Goal: Task Accomplishment & Management: Manage account settings

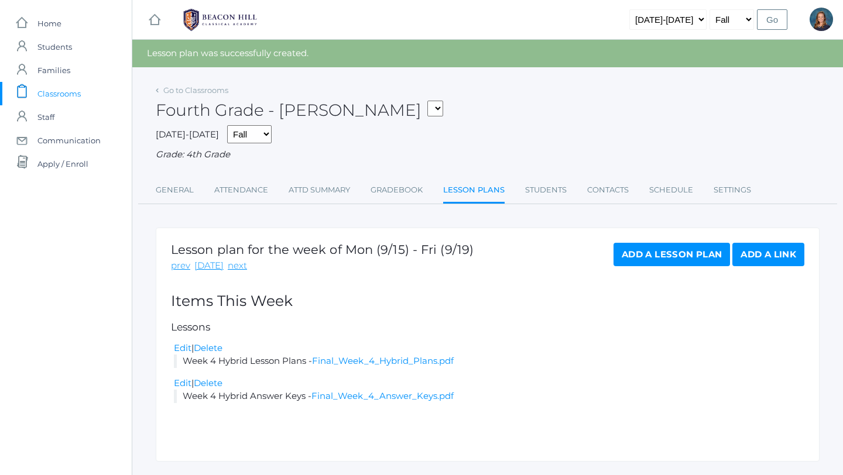
click at [752, 256] on link "Add a Link" at bounding box center [768, 254] width 72 height 23
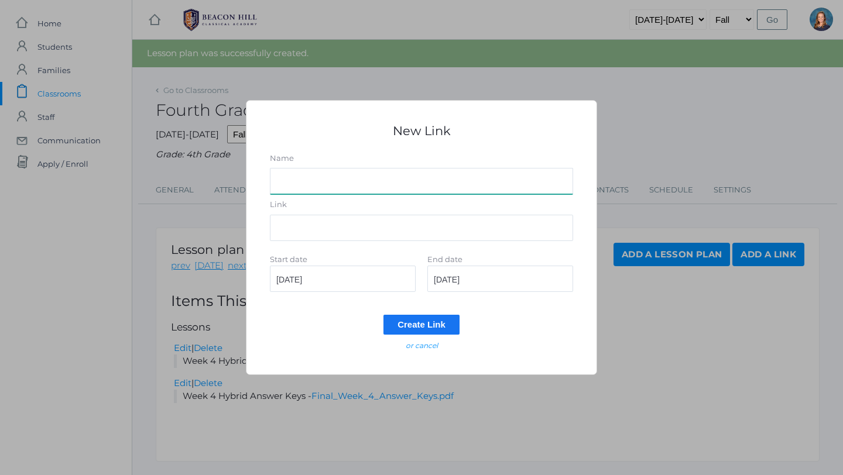
click at [318, 181] on input "Name" at bounding box center [421, 181] width 303 height 26
type input "Week 4 Lesson Plans"
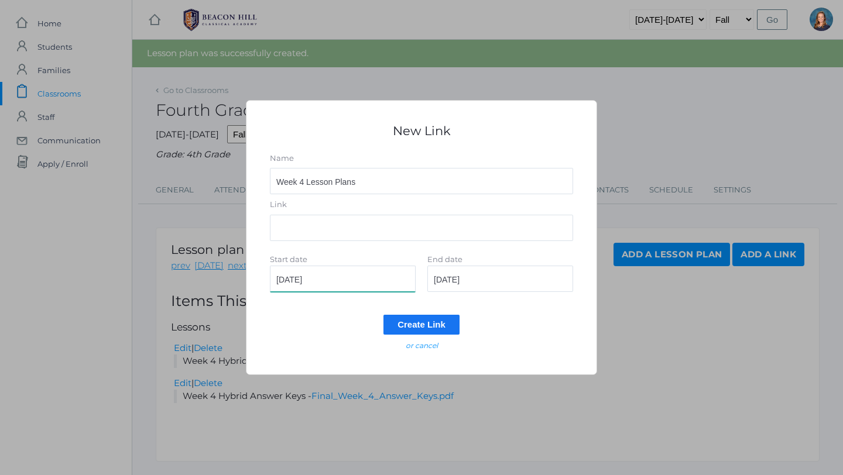
click at [335, 279] on input "[DATE]" at bounding box center [343, 279] width 146 height 26
type input "2025-09-24"
click at [479, 280] on input "[DATE]" at bounding box center [500, 279] width 146 height 26
type input "2025-09-26"
click at [384, 233] on input "Link" at bounding box center [421, 228] width 303 height 26
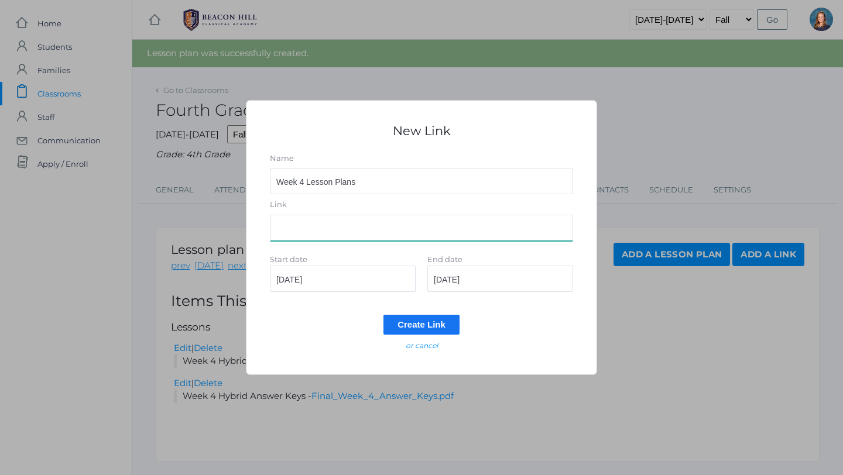
paste input "https://docs.google.com/document/d/1KrVnosSYnAvJJyWFGQV9fwQziOUwGHDCXC0oYXT4ETg…"
type input "https://docs.google.com/document/d/1KrVnosSYnAvJJyWFGQV9fwQziOUwGHDCXC0oYXT4ETg…"
click at [441, 325] on input "Create Link" at bounding box center [421, 324] width 76 height 19
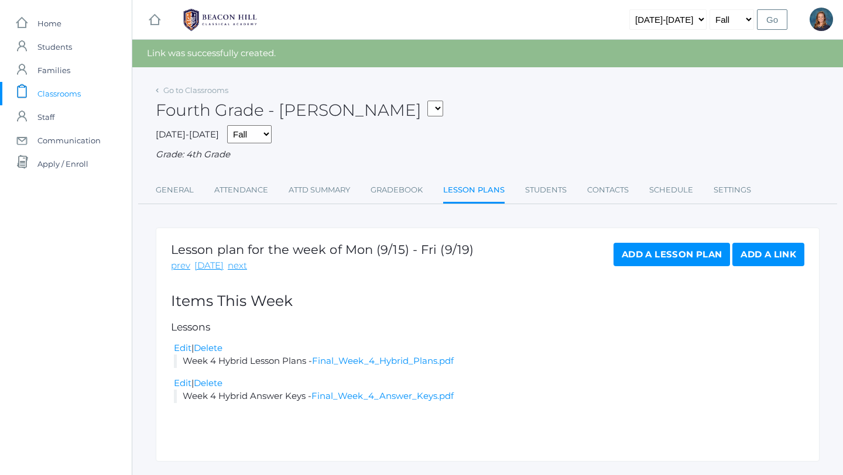
scroll to position [29, 0]
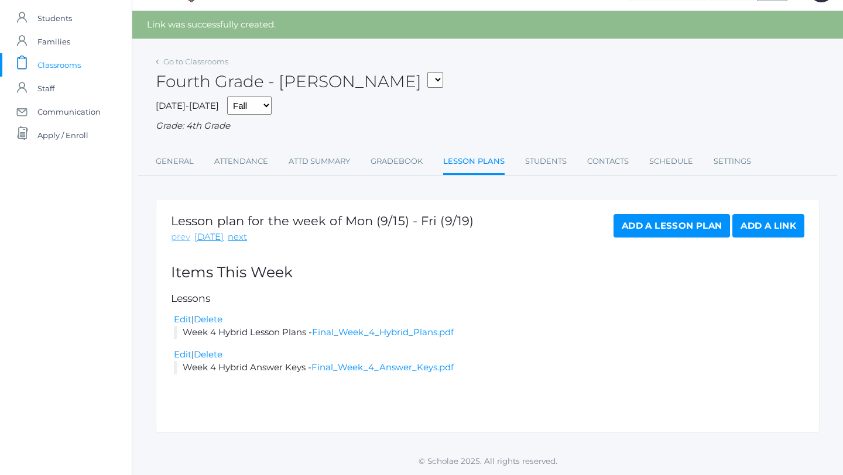
click at [181, 236] on link "prev" at bounding box center [180, 237] width 19 height 13
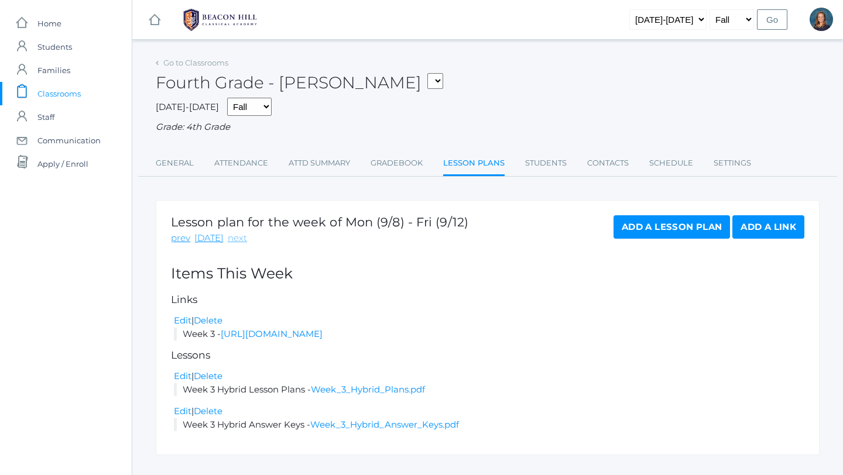
click at [230, 236] on link "next" at bounding box center [237, 238] width 19 height 13
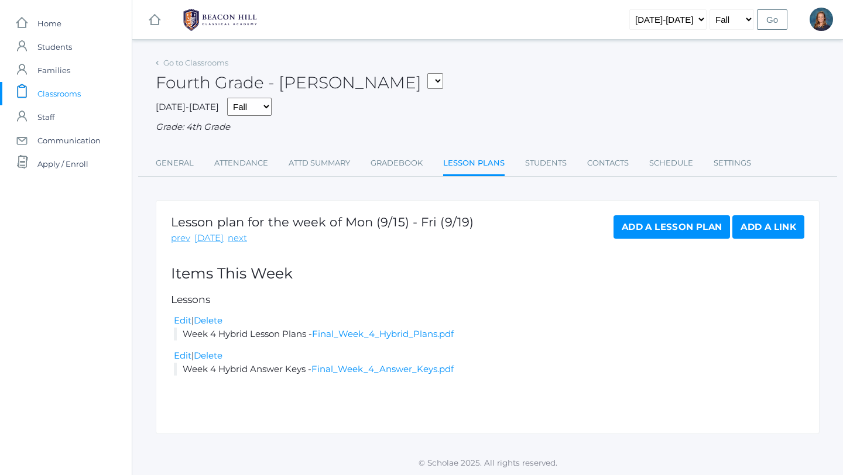
scroll to position [1, 0]
click at [232, 240] on link "next" at bounding box center [237, 237] width 19 height 13
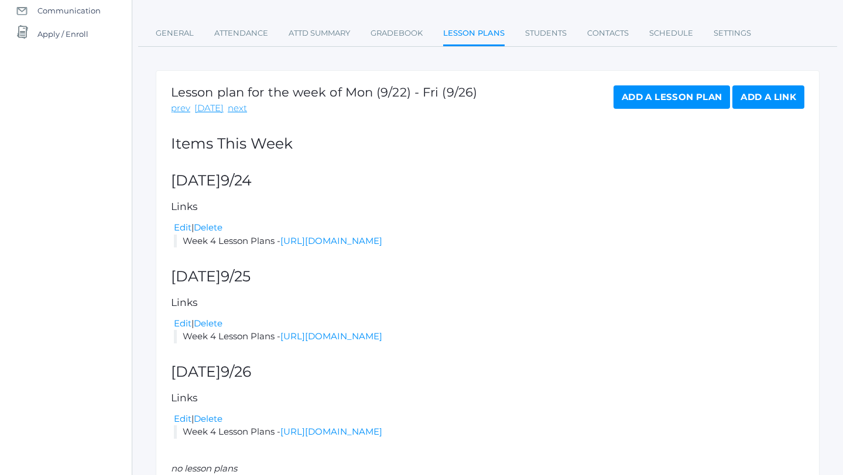
scroll to position [188, 0]
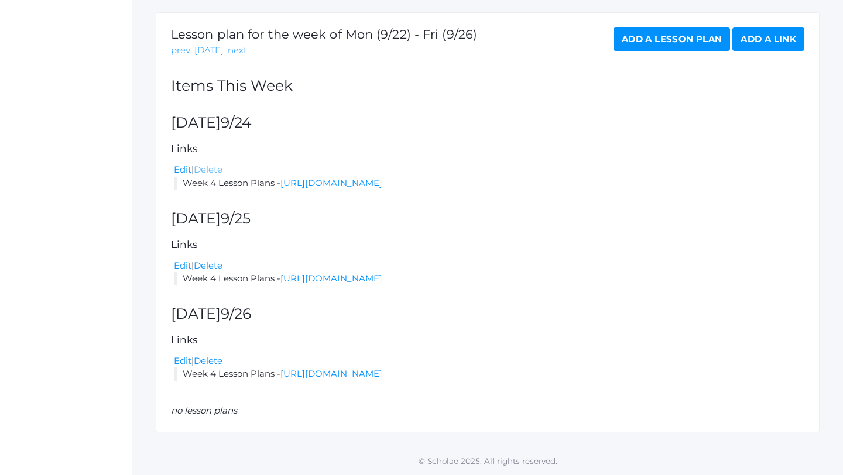
click at [208, 169] on link "Delete" at bounding box center [208, 169] width 29 height 11
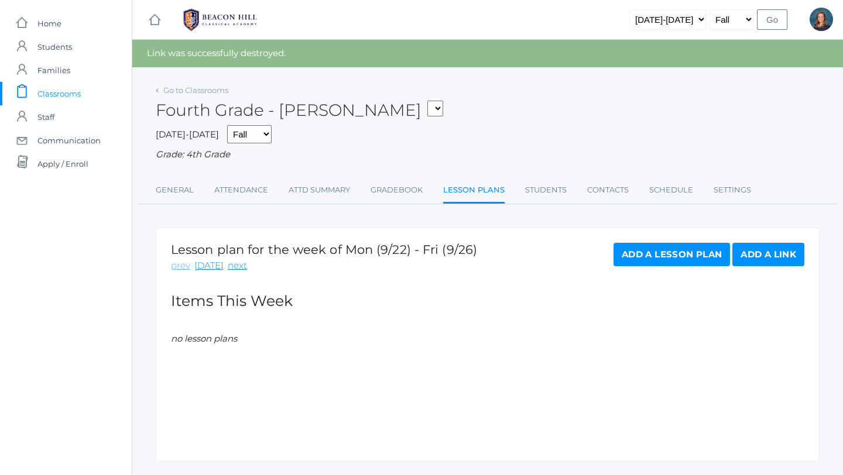
click at [177, 269] on link "prev" at bounding box center [180, 265] width 19 height 13
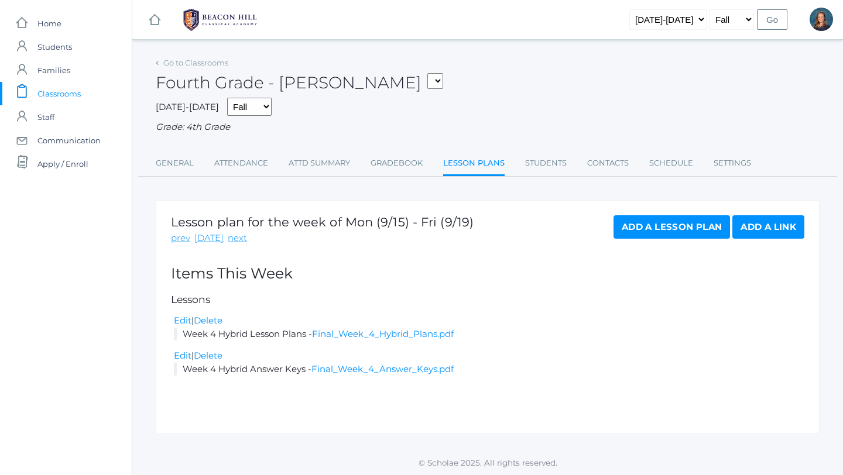
click at [65, 91] on span "Classrooms" at bounding box center [58, 93] width 43 height 23
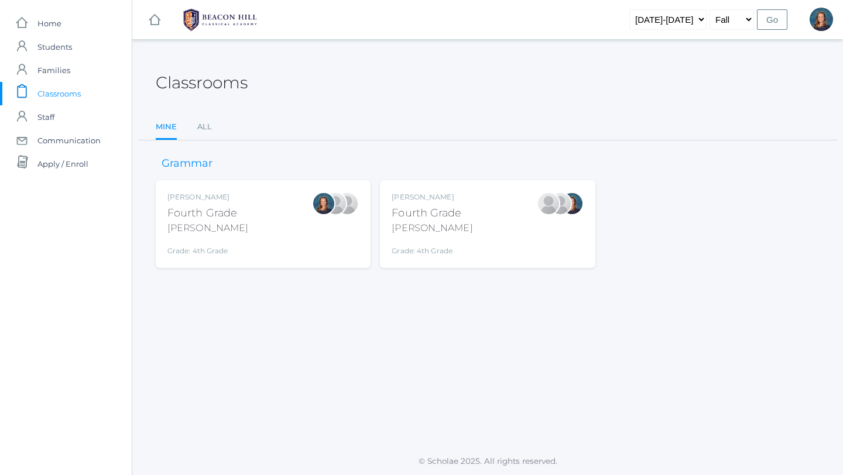
click at [224, 218] on div "Fourth Grade" at bounding box center [207, 213] width 81 height 16
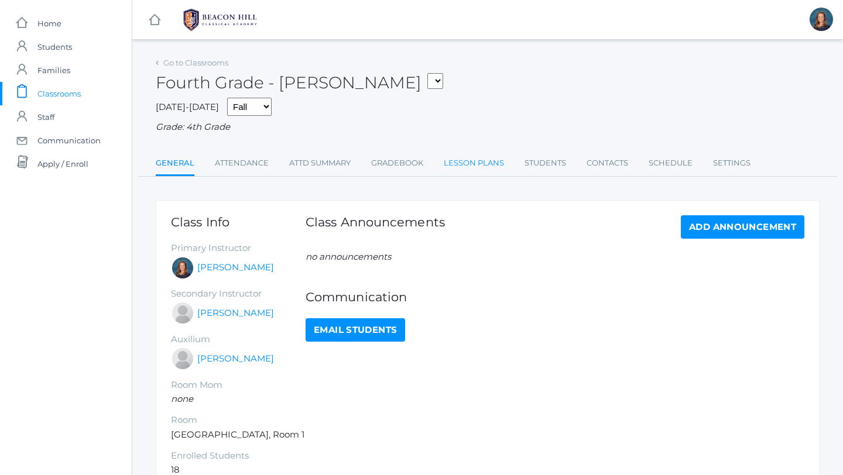
click at [472, 163] on link "Lesson Plans" at bounding box center [474, 163] width 60 height 23
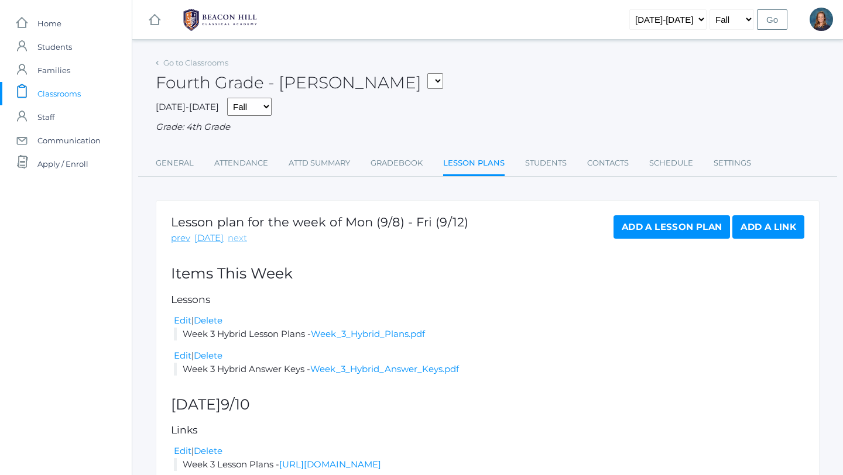
click at [235, 240] on link "next" at bounding box center [237, 238] width 19 height 13
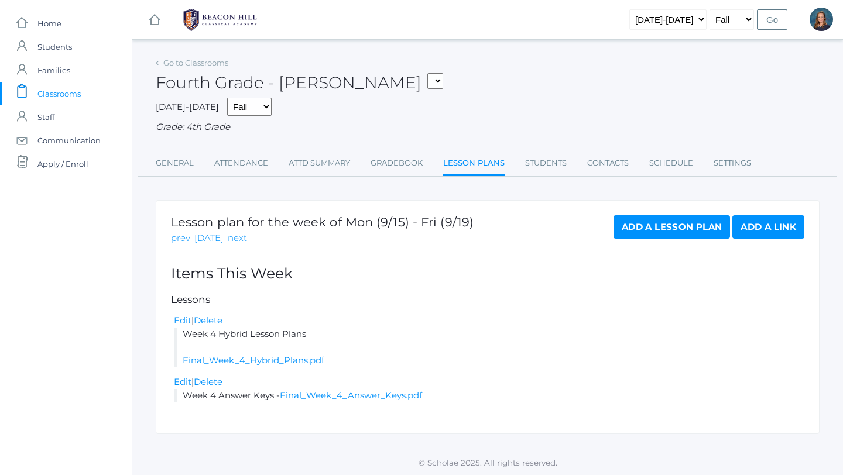
click at [772, 227] on link "Add a Link" at bounding box center [768, 226] width 72 height 23
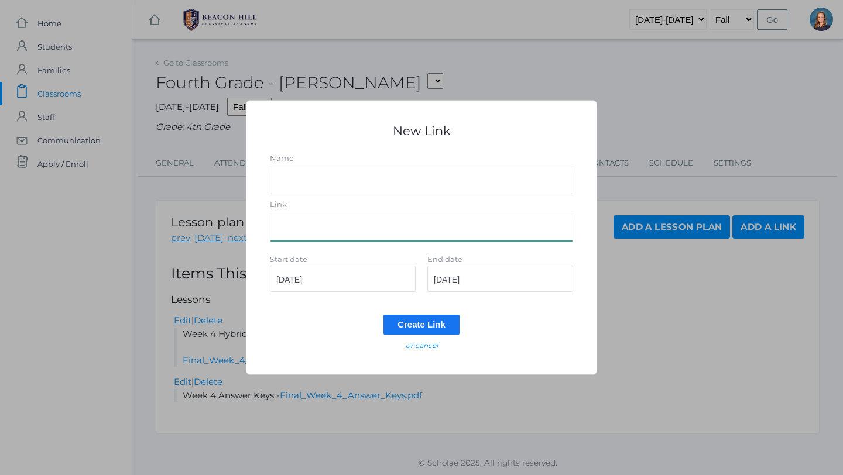
click at [321, 225] on input "Link" at bounding box center [421, 228] width 303 height 26
paste input "https://docs.google.com/document/d/1KrVnosSYnAvJJyWFGQV9fwQziOUwGHDCXC0oYXT4ETg…"
type input "https://docs.google.com/document/d/1KrVnosSYnAvJJyWFGQV9fwQziOUwGHDCXC0oYXT4ETg…"
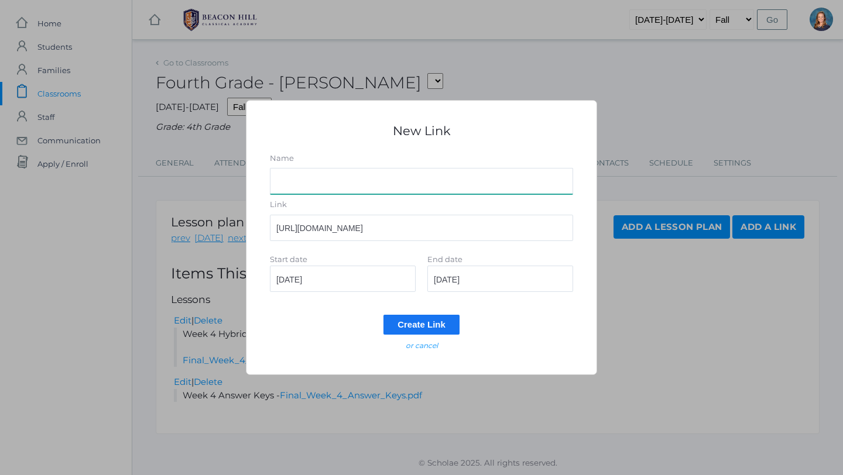
scroll to position [0, 0]
click at [310, 177] on input "Name" at bounding box center [421, 181] width 303 height 26
type input "Week 4 Lesson Plans"
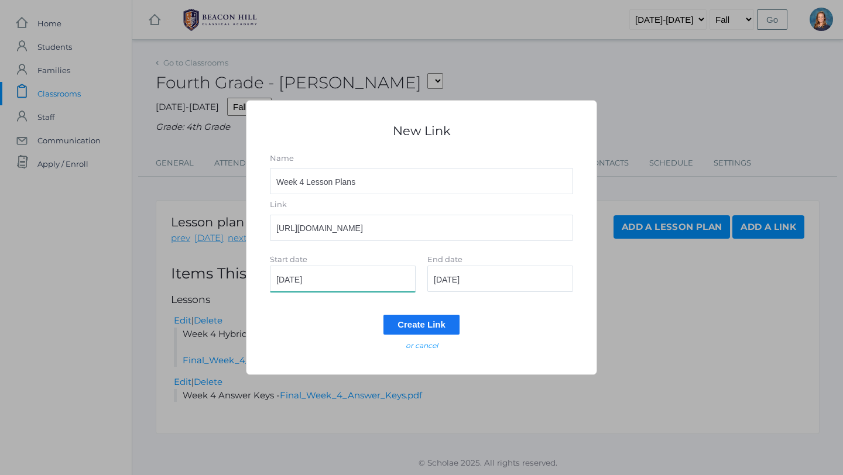
click at [355, 274] on input "2025-09-15" at bounding box center [343, 279] width 146 height 26
click at [326, 279] on input "2025-09-15" at bounding box center [343, 279] width 146 height 26
type input "2025-09-17"
click at [482, 280] on input "2025-09-15" at bounding box center [500, 279] width 146 height 26
type input "2025-09-19"
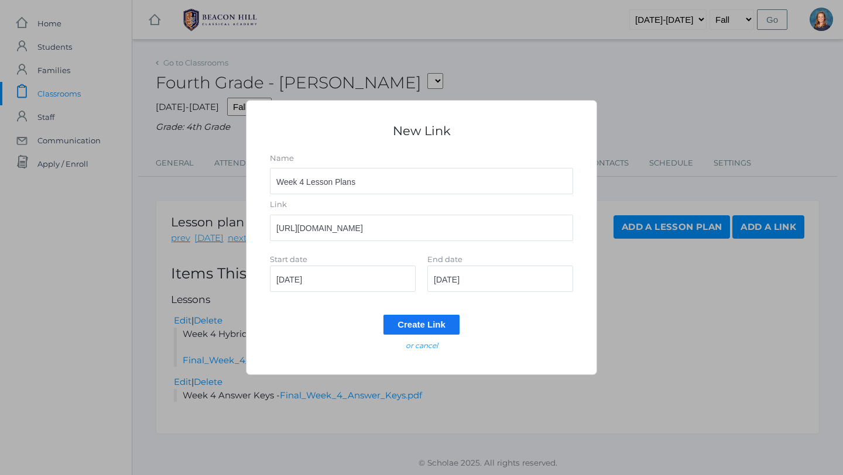
click at [434, 323] on input "Create Link" at bounding box center [421, 324] width 76 height 19
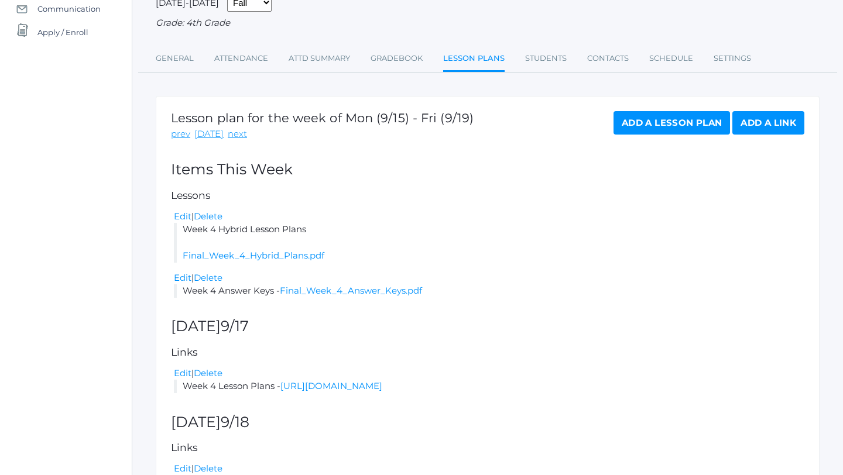
scroll to position [307, 0]
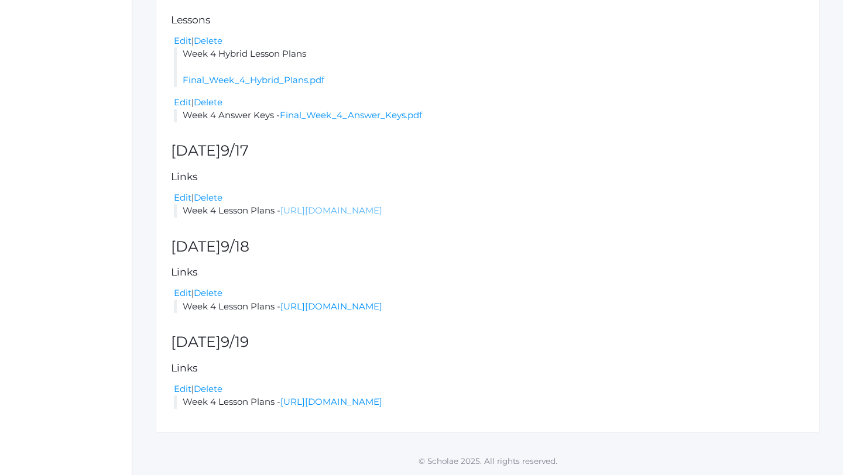
click at [379, 209] on link "https://docs.google.com/document/d/1KrVnosSYnAvJJyWFGQV9fwQziOUwGHDCXC0oYXT4ETg…" at bounding box center [331, 210] width 102 height 11
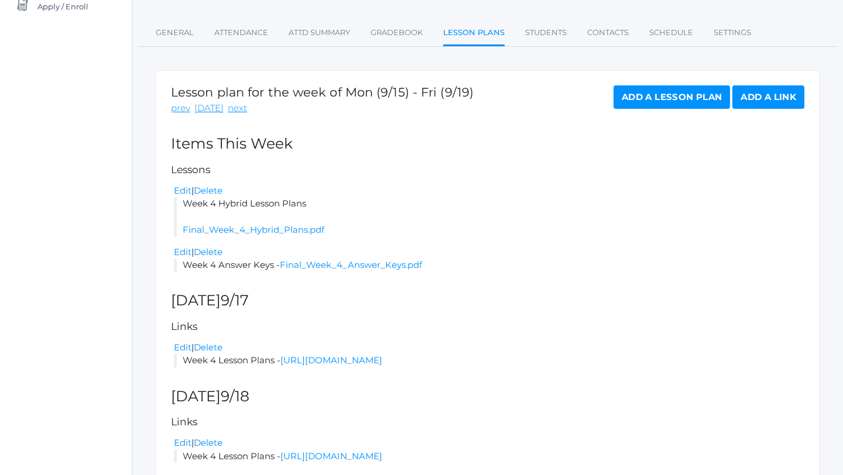
scroll to position [0, 0]
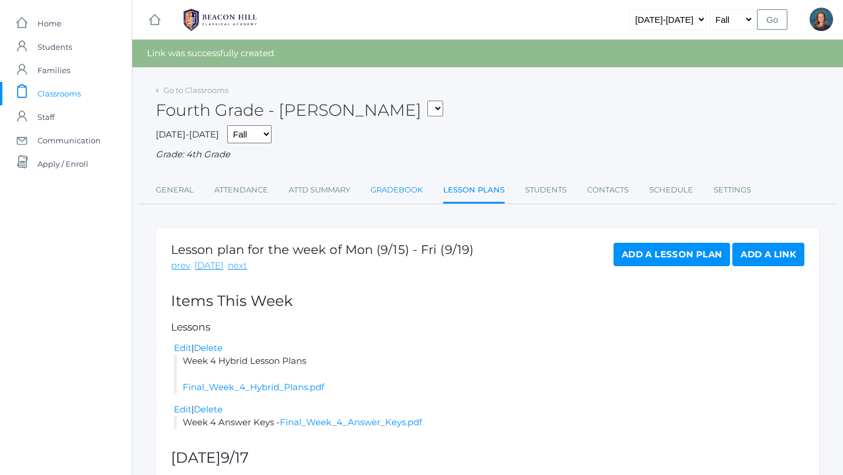
click at [392, 191] on link "Gradebook" at bounding box center [396, 189] width 52 height 23
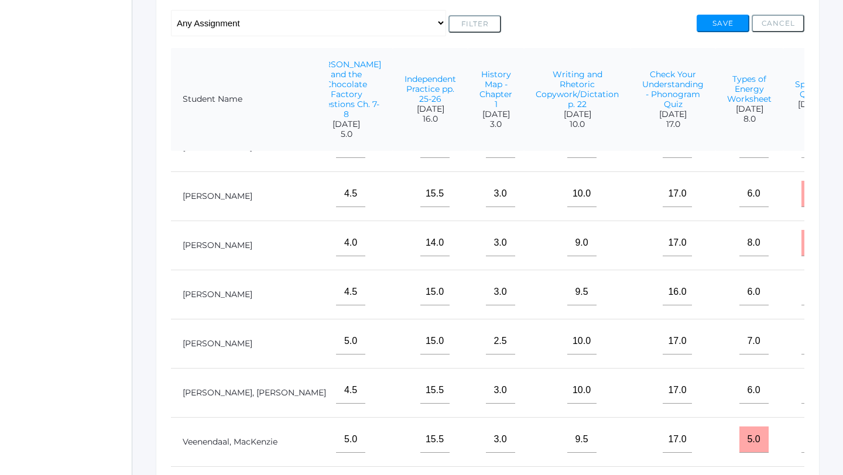
scroll to position [530, 281]
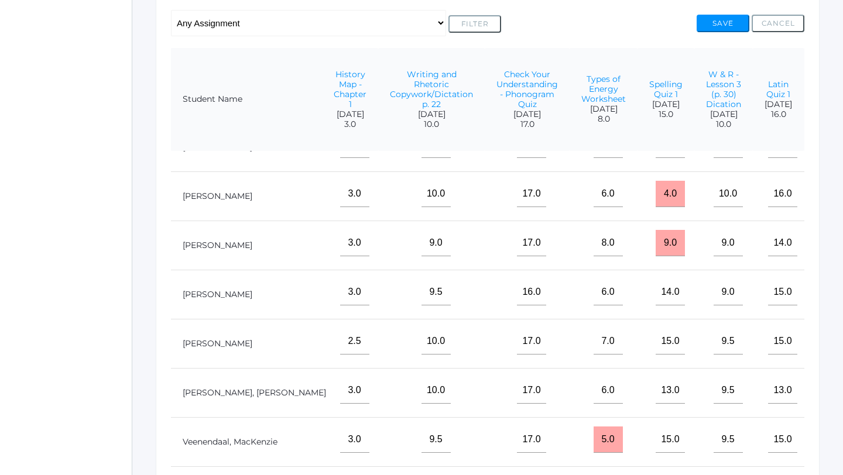
click at [831, 291] on input"] "text" at bounding box center [845, 292] width 29 height 26
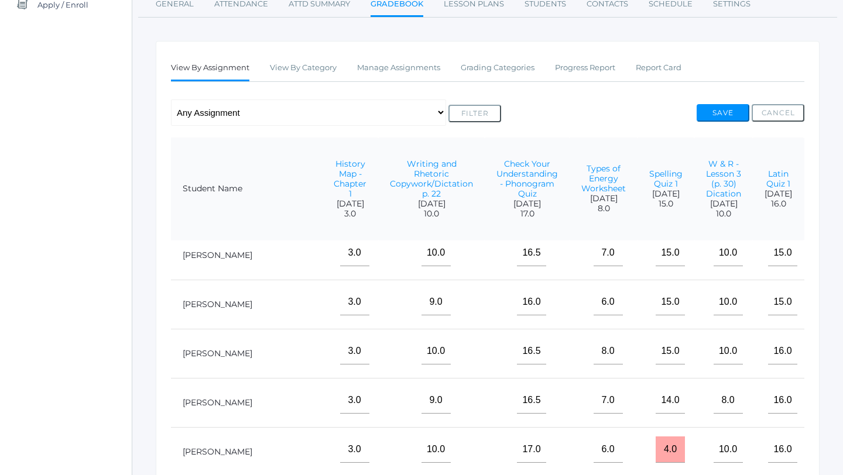
scroll to position [365, 281]
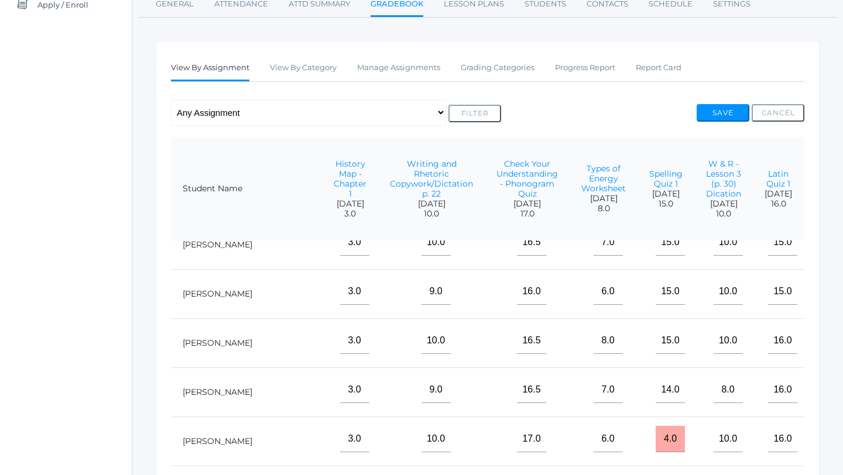
type input"] "18"
click at [831, 401] on input"] "text" at bounding box center [845, 390] width 29 height 26
type input"] "20.5"
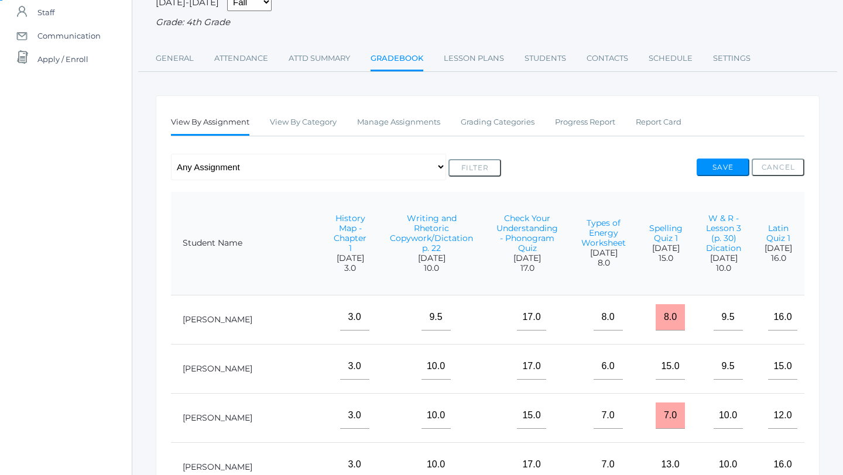
scroll to position [0, 0]
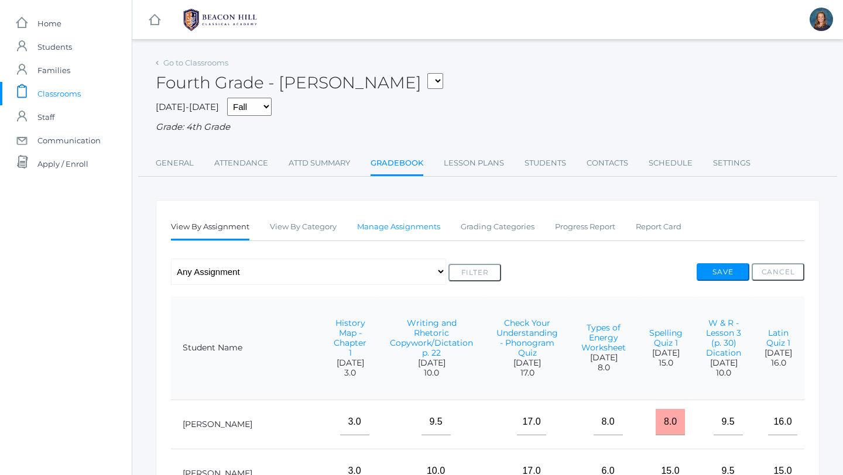
click at [415, 229] on link "Manage Assignments" at bounding box center [398, 226] width 83 height 23
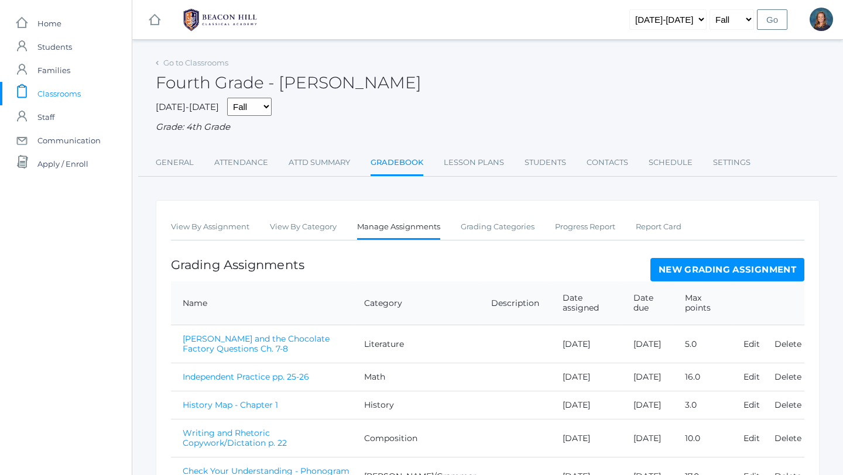
click at [668, 275] on link "New Grading Assignment" at bounding box center [727, 269] width 154 height 23
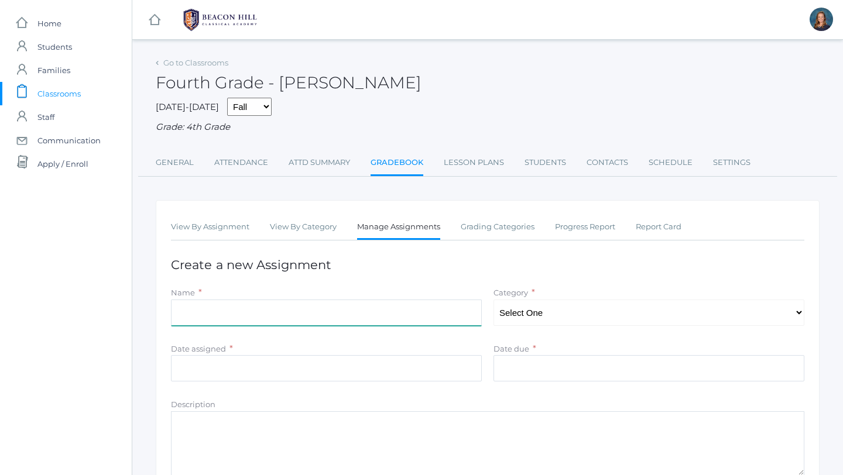
click at [251, 314] on input "Name" at bounding box center [326, 313] width 311 height 26
type input "Independent Practice pp. 47-48"
select select "1127"
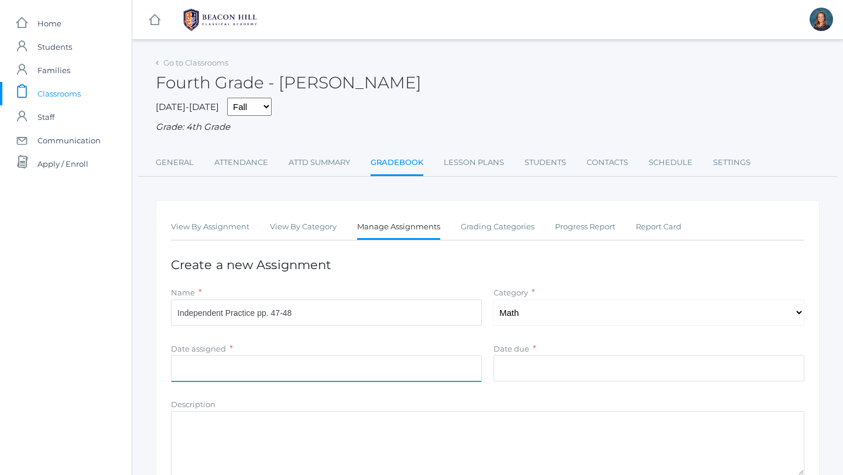
click at [192, 369] on input "Date assigned" at bounding box center [326, 368] width 311 height 26
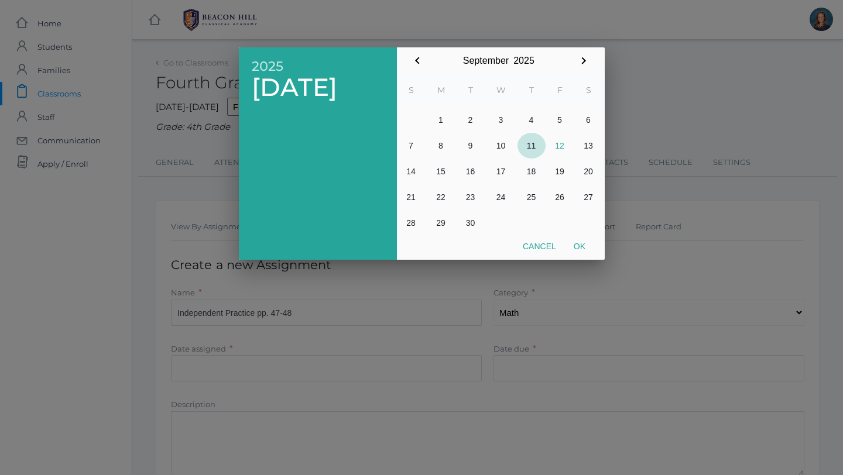
click at [528, 148] on button "11" at bounding box center [531, 146] width 28 height 26
click at [581, 246] on button "Ok" at bounding box center [579, 246] width 29 height 21
type input "[DATE]"
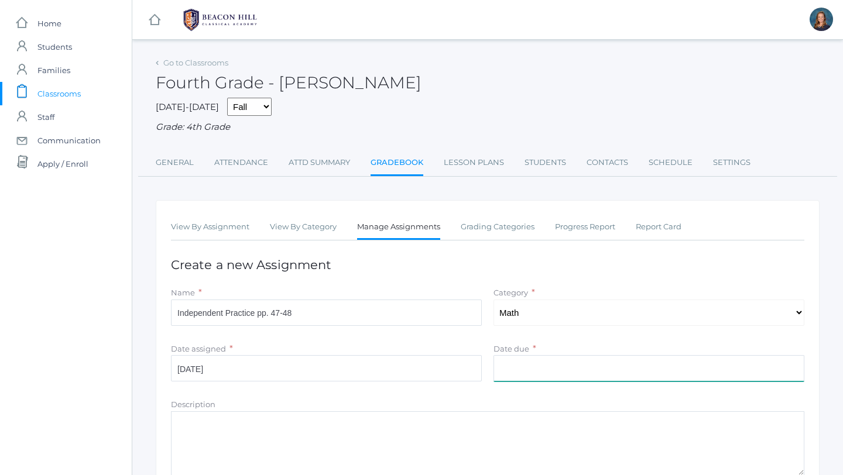
click at [507, 367] on input "Date due" at bounding box center [648, 368] width 311 height 26
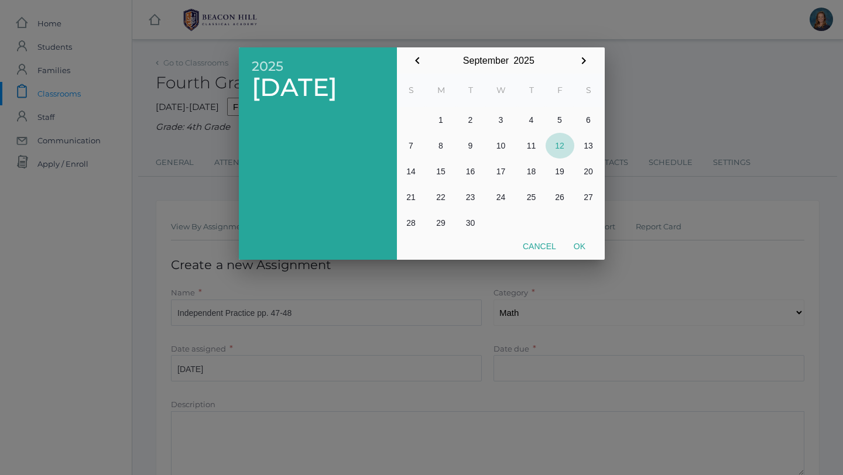
click at [563, 146] on button "12" at bounding box center [559, 146] width 29 height 26
click at [581, 248] on button "Ok" at bounding box center [579, 246] width 29 height 21
type input "[DATE]"
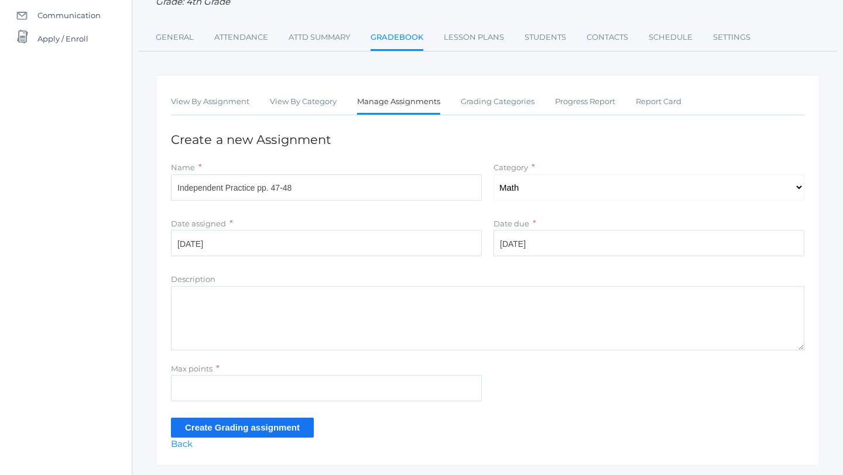
scroll to position [159, 0]
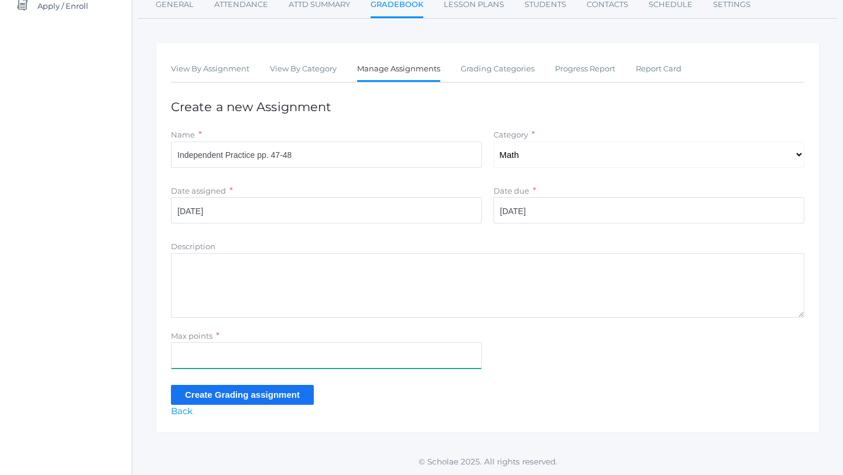
click at [209, 354] on input "Max points" at bounding box center [326, 355] width 311 height 26
type input "16"
click at [197, 399] on input "Create Grading assignment" at bounding box center [242, 394] width 143 height 19
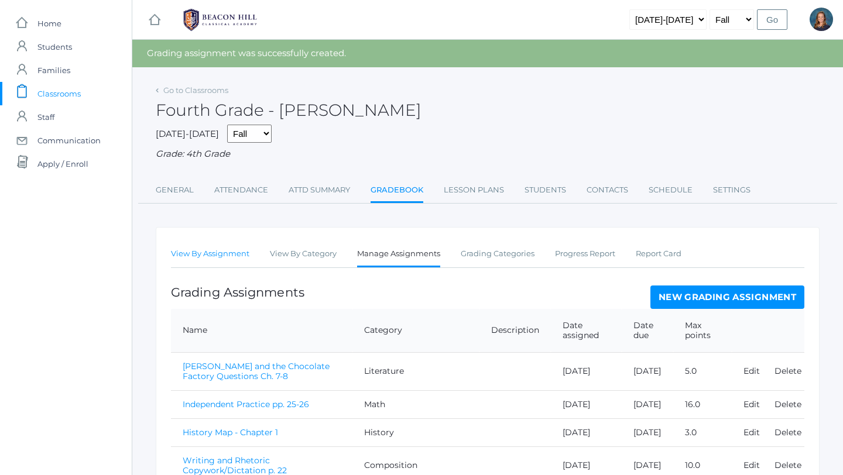
click at [198, 255] on link "View By Assignment" at bounding box center [210, 253] width 78 height 23
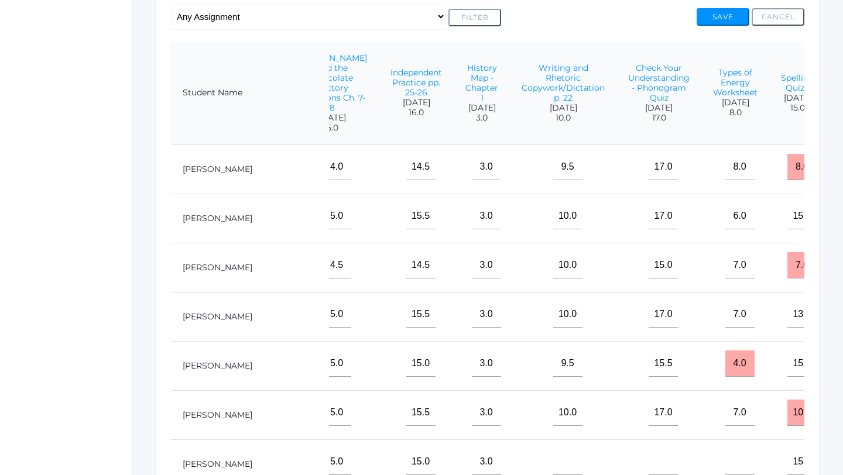
scroll to position [0, 358]
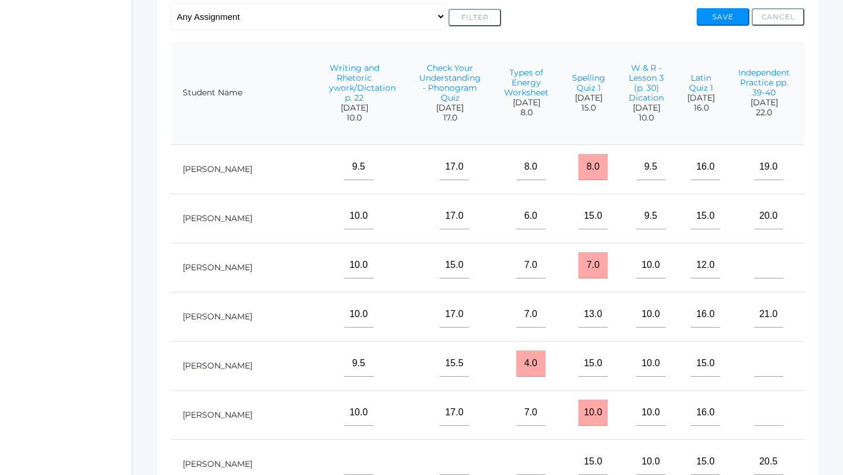
click at [829, 326] on input"] "text" at bounding box center [843, 314] width 29 height 26
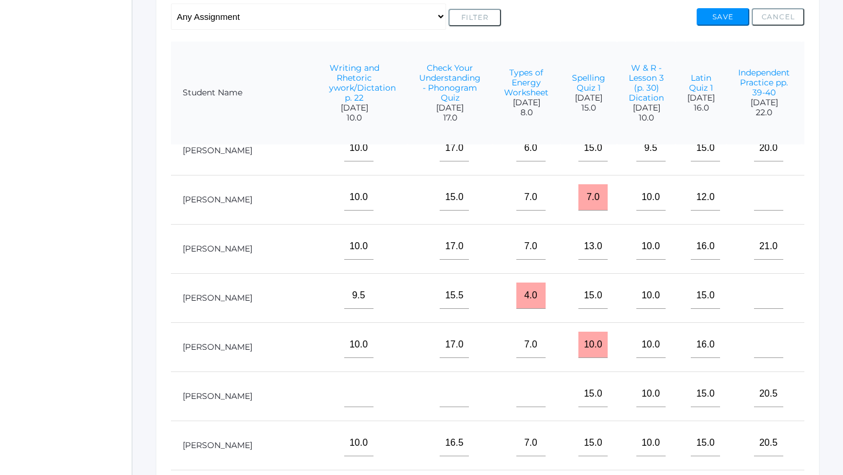
scroll to position [136, 358]
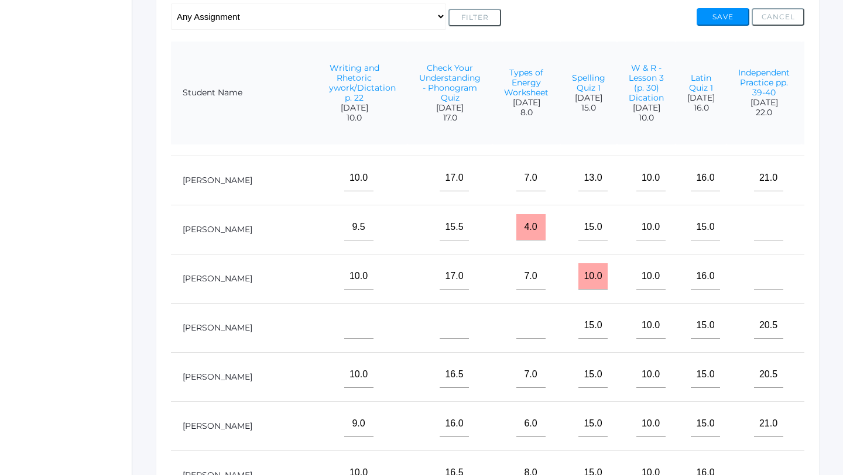
type input"] "14"
click at [829, 339] on input"] "text" at bounding box center [843, 325] width 29 height 26
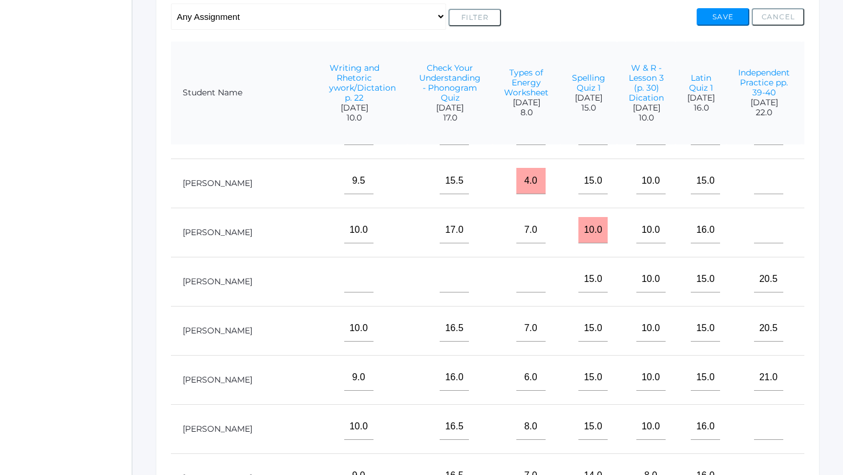
scroll to position [186, 358]
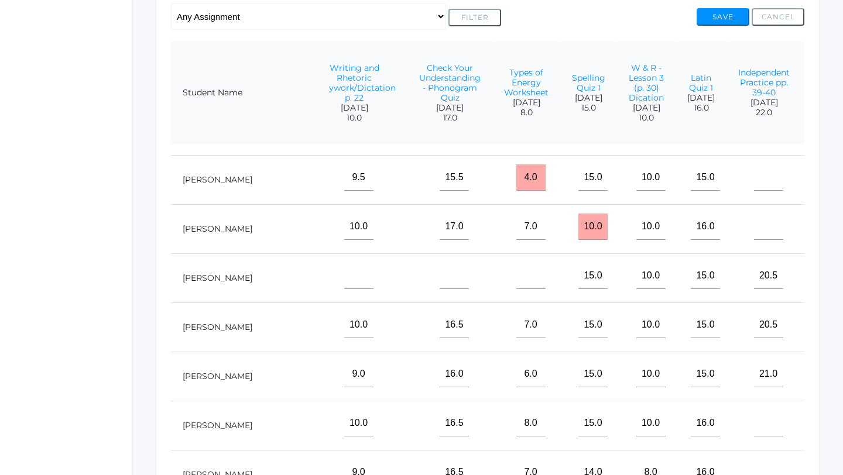
type input"] "15"
click at [829, 338] on input"] "text" at bounding box center [843, 325] width 29 height 26
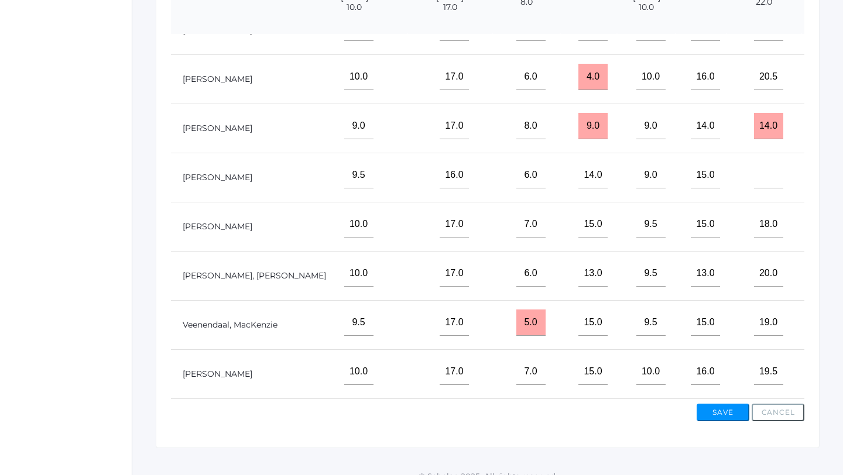
scroll to position [373, 0]
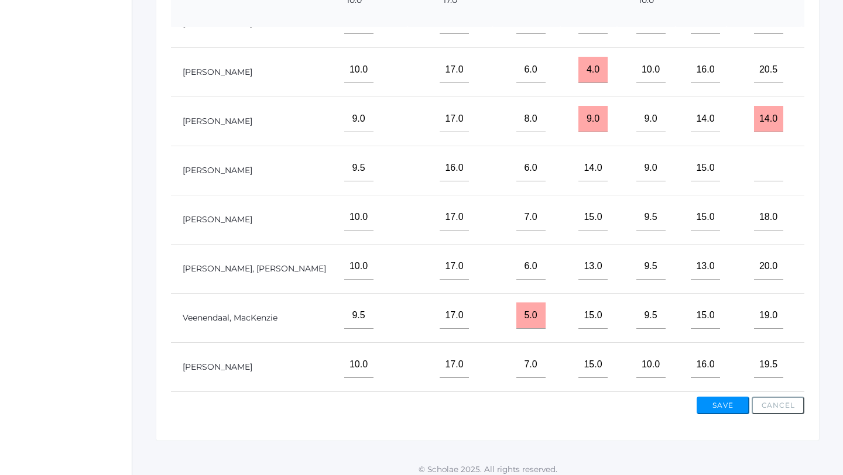
type input"] "16"
click at [829, 362] on input"] "text" at bounding box center [843, 365] width 29 height 26
type input"] "16"
click at [829, 168] on input"] "text" at bounding box center [843, 168] width 29 height 26
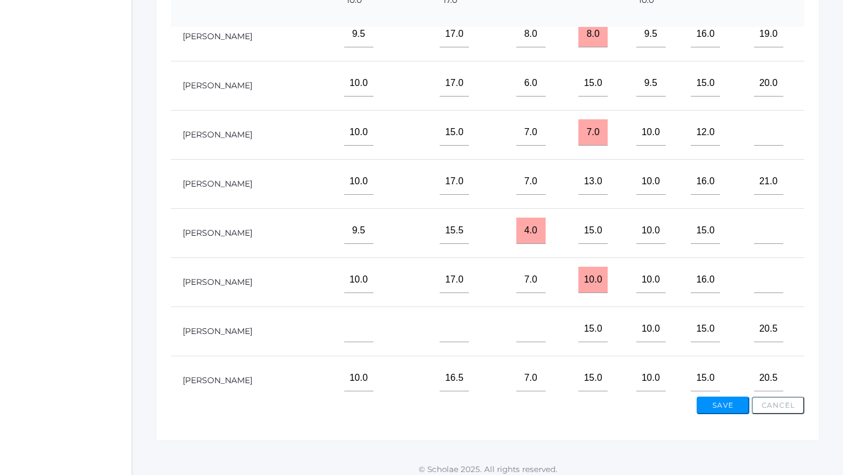
scroll to position [6, 358]
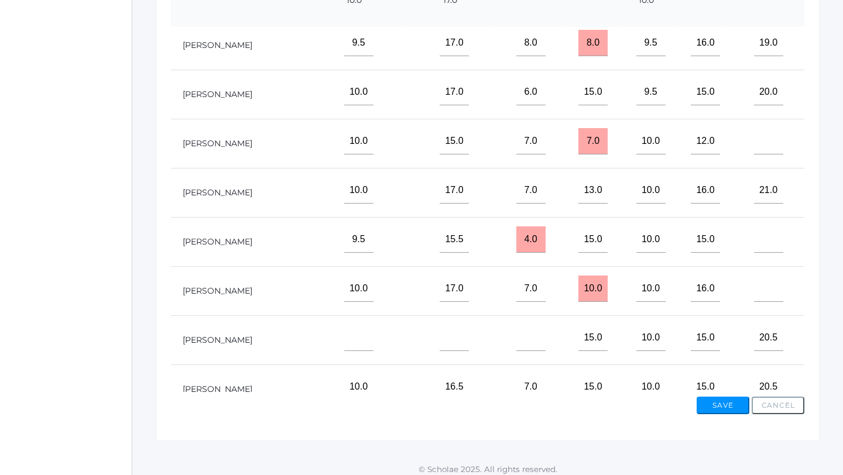
type input"] "14"
click at [829, 98] on input"] "text" at bounding box center [843, 92] width 29 height 26
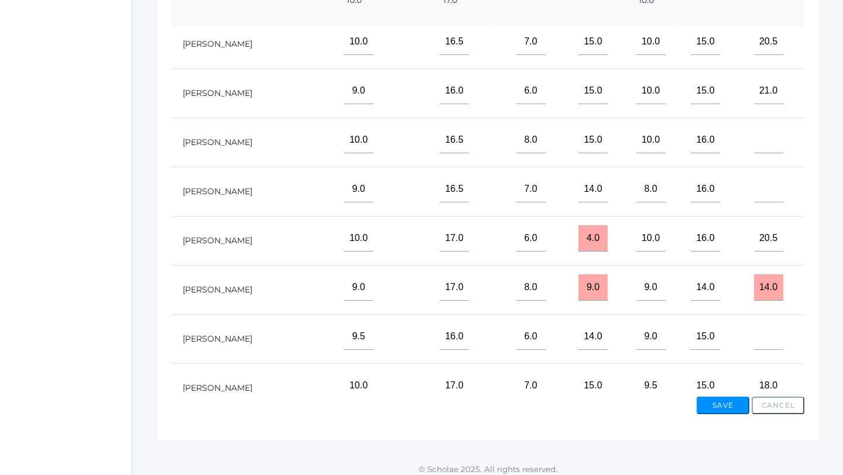
scroll to position [355, 358]
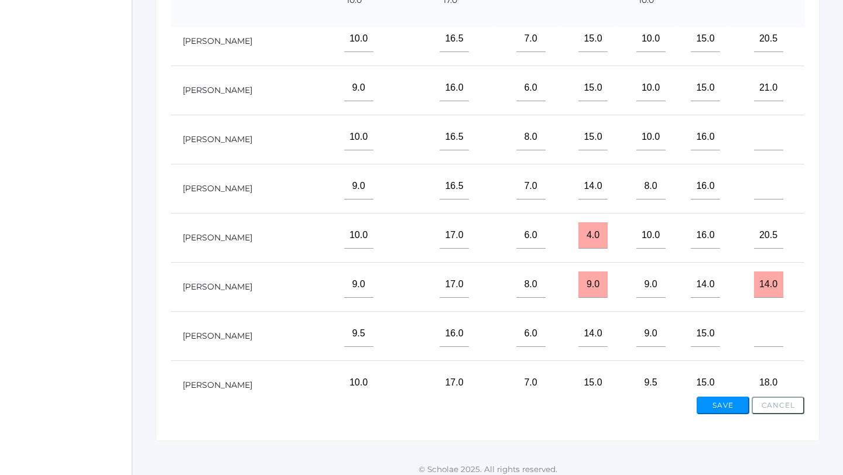
type input"] "14"
click at [829, 150] on input"] "text" at bounding box center [843, 137] width 29 height 26
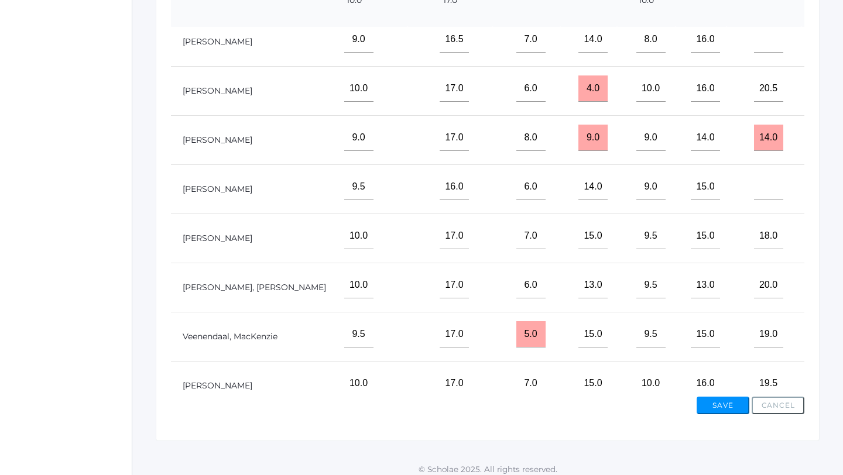
scroll to position [504, 358]
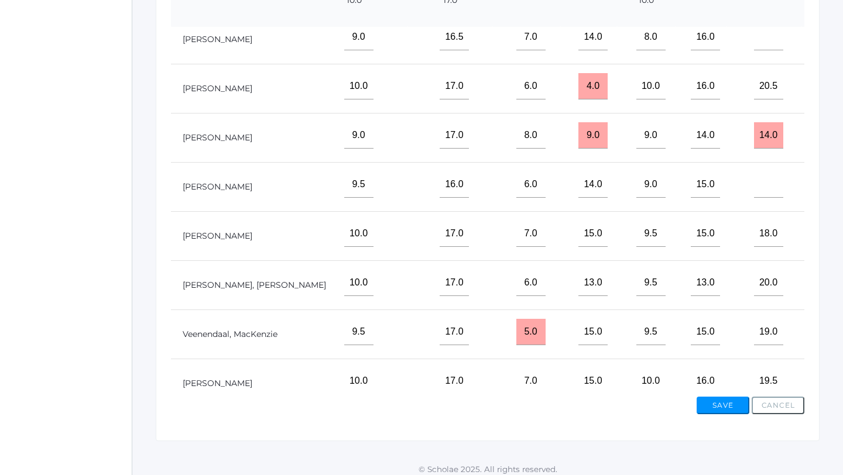
type input"] "10"
click at [829, 296] on input"] "text" at bounding box center [843, 283] width 29 height 26
type input"] "16"
click at [829, 96] on input"] "text" at bounding box center [843, 86] width 29 height 26
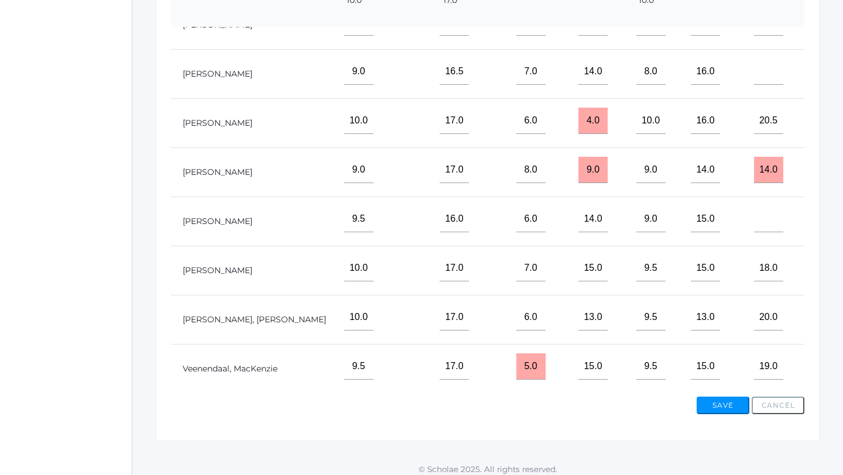
scroll to position [530, 358]
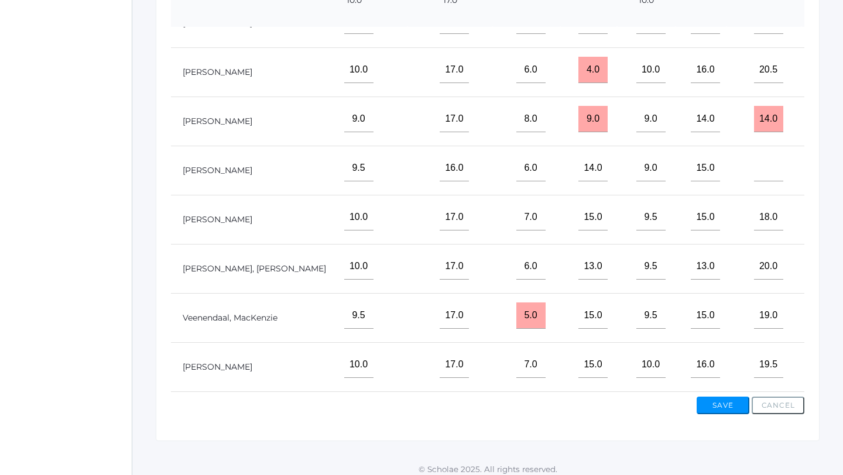
type input"] "15"
click at [829, 214] on input"] "text" at bounding box center [843, 217] width 29 height 26
type input"] "14"
click at [829, 121] on input"] "text" at bounding box center [843, 119] width 29 height 26
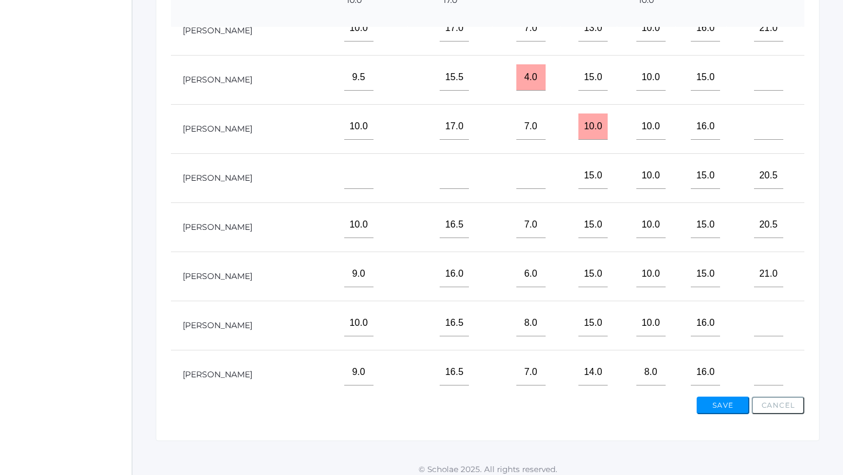
scroll to position [0, 358]
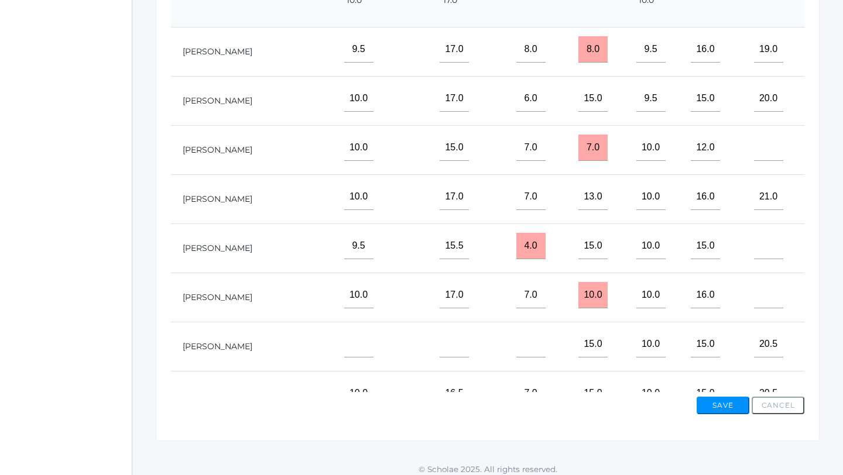
type input"] "13"
click at [829, 63] on input"] "text" at bounding box center [843, 49] width 29 height 26
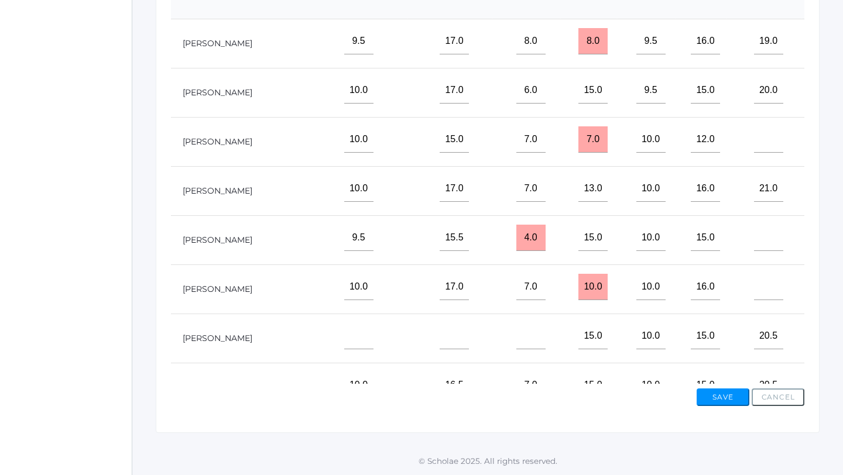
type input"] "15"
click at [718, 399] on button "Save" at bounding box center [722, 398] width 53 height 18
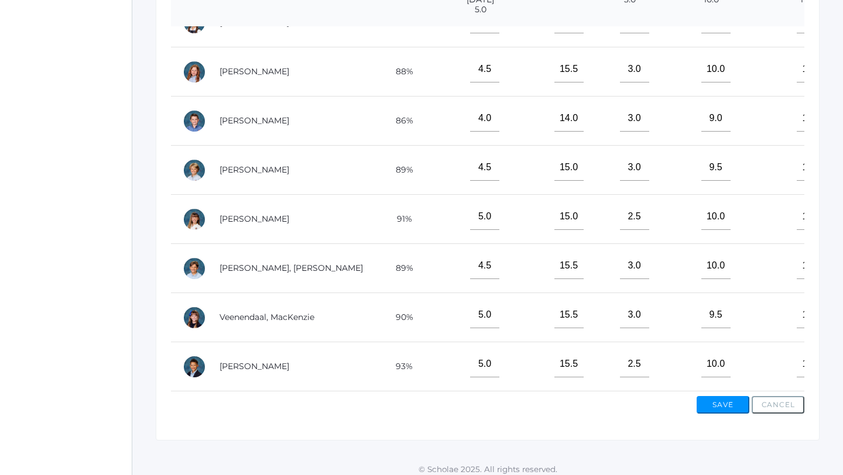
scroll to position [408, 0]
